Goal: Find specific fact: Find specific fact

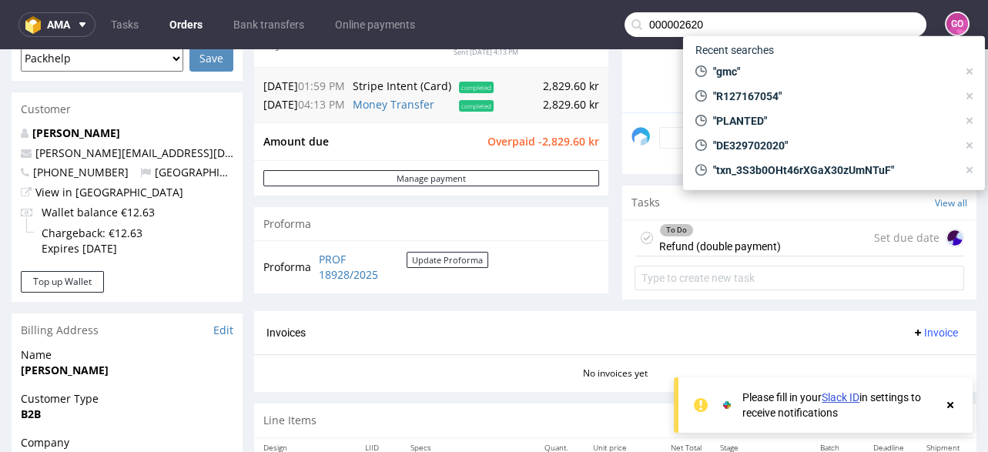
scroll to position [4, 0]
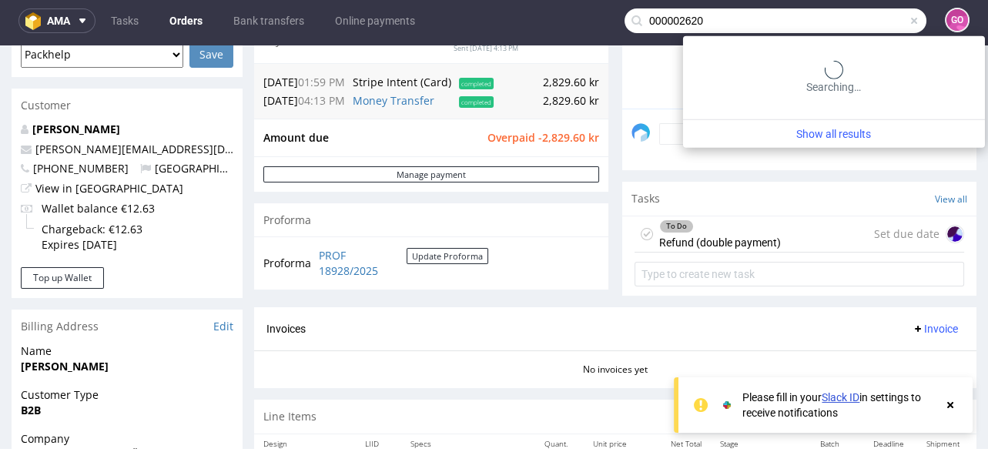
type input "000002620"
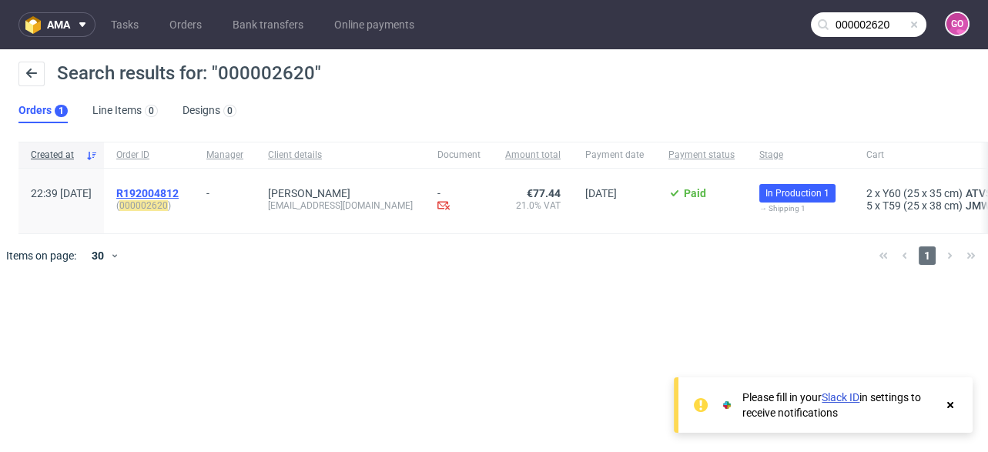
click at [179, 191] on span "R192004812" at bounding box center [147, 193] width 62 height 12
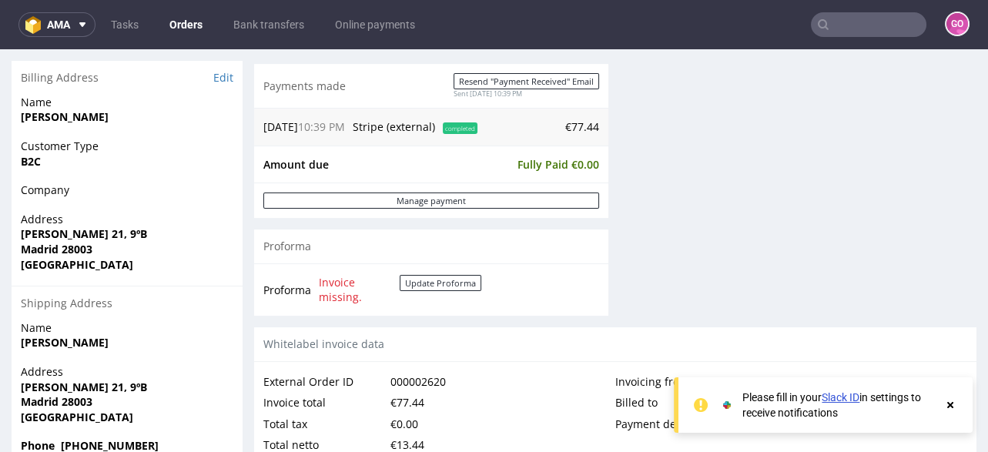
scroll to position [627, 0]
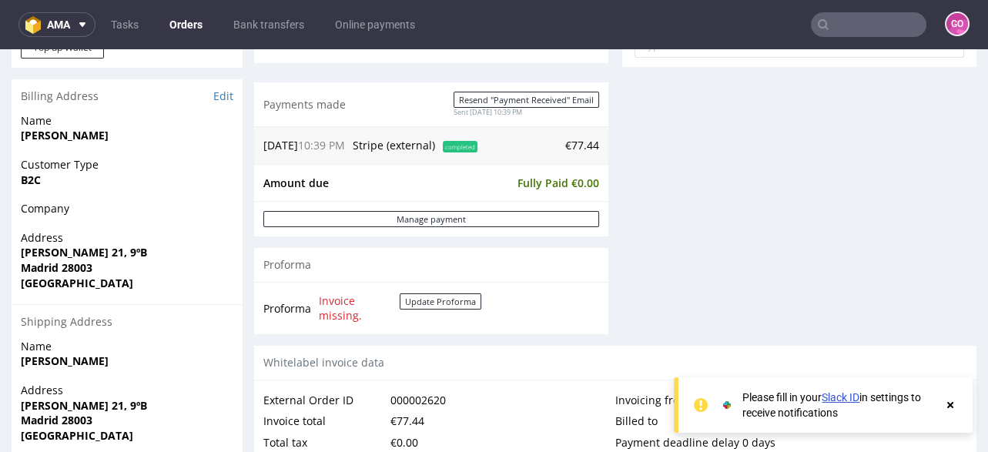
click at [37, 252] on strong "[PERSON_NAME] 21, 9ºB" at bounding box center [84, 252] width 126 height 15
copy strong "[PERSON_NAME]"
click at [75, 251] on strong "[PERSON_NAME] 21, 9ºB" at bounding box center [84, 252] width 126 height 15
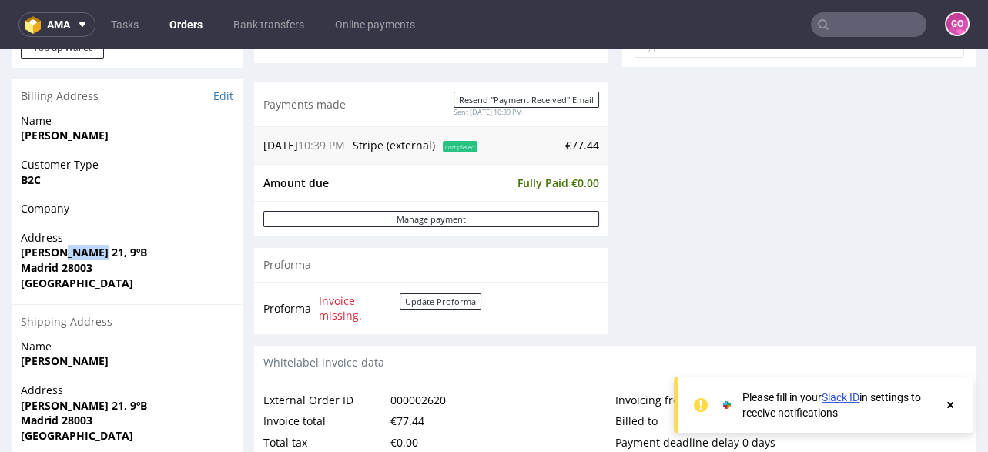
copy strong "Romea"
click at [89, 128] on strong "[PERSON_NAME]" at bounding box center [65, 135] width 88 height 15
click at [93, 132] on strong "[PERSON_NAME]" at bounding box center [65, 135] width 88 height 15
copy strong "[PERSON_NAME]"
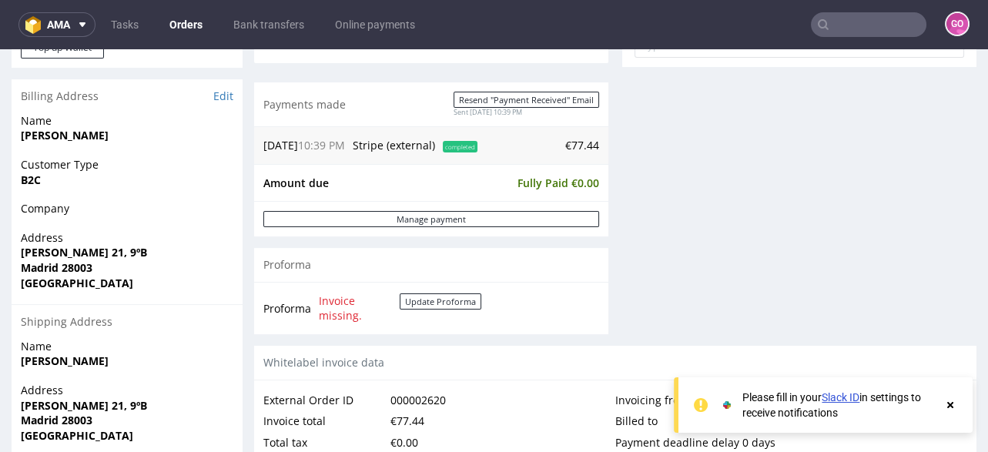
click at [65, 252] on strong "[PERSON_NAME] 21, 9ºB" at bounding box center [84, 252] width 126 height 15
copy strong "[PERSON_NAME] 21, 9ºB"
click at [85, 264] on strong "Madrid 28003" at bounding box center [57, 267] width 72 height 15
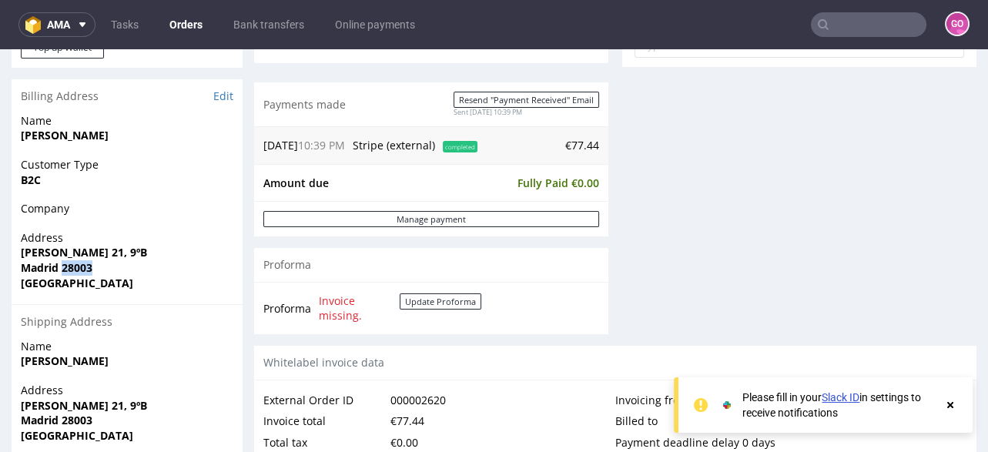
click at [85, 264] on strong "Madrid 28003" at bounding box center [57, 267] width 72 height 15
copy strong "28003"
